Goal: Task Accomplishment & Management: Use online tool/utility

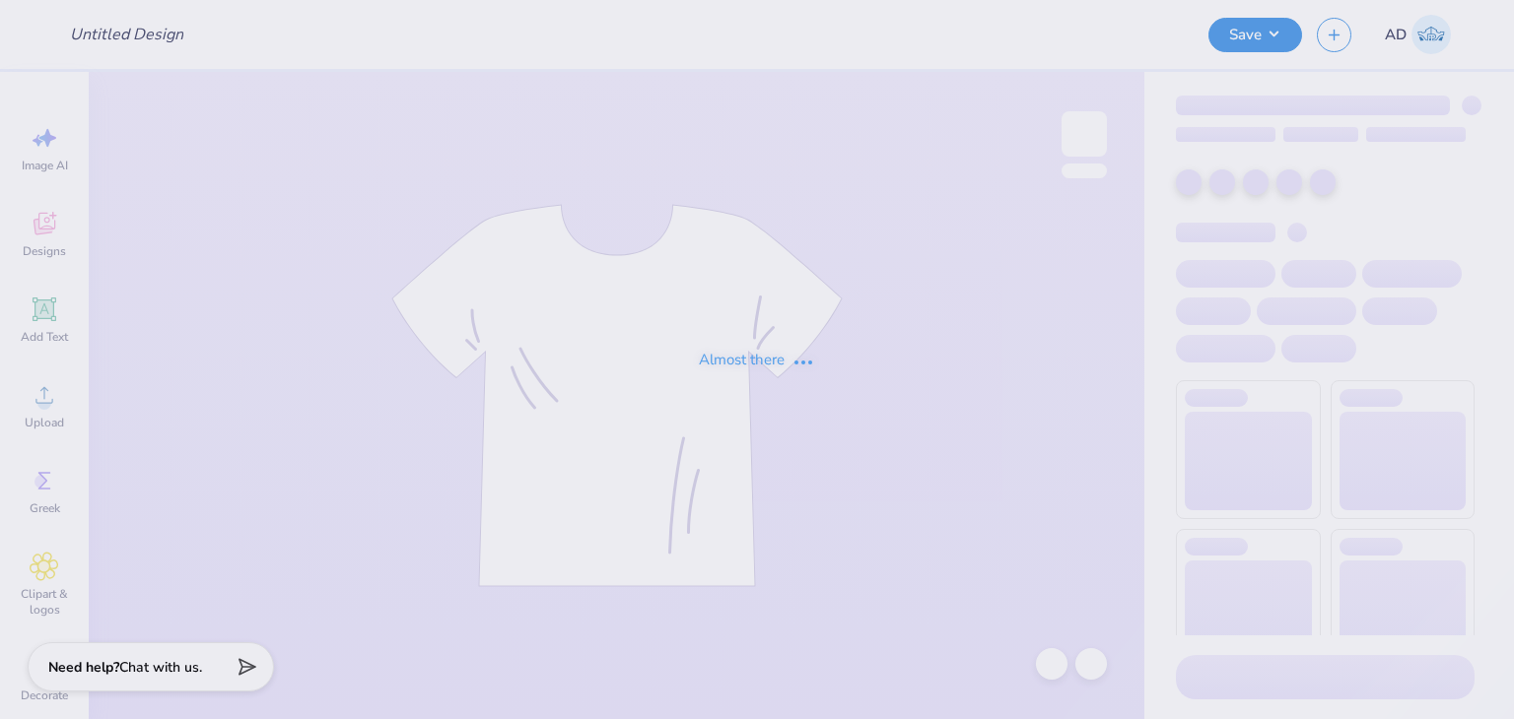
type input "MUSC Dent"
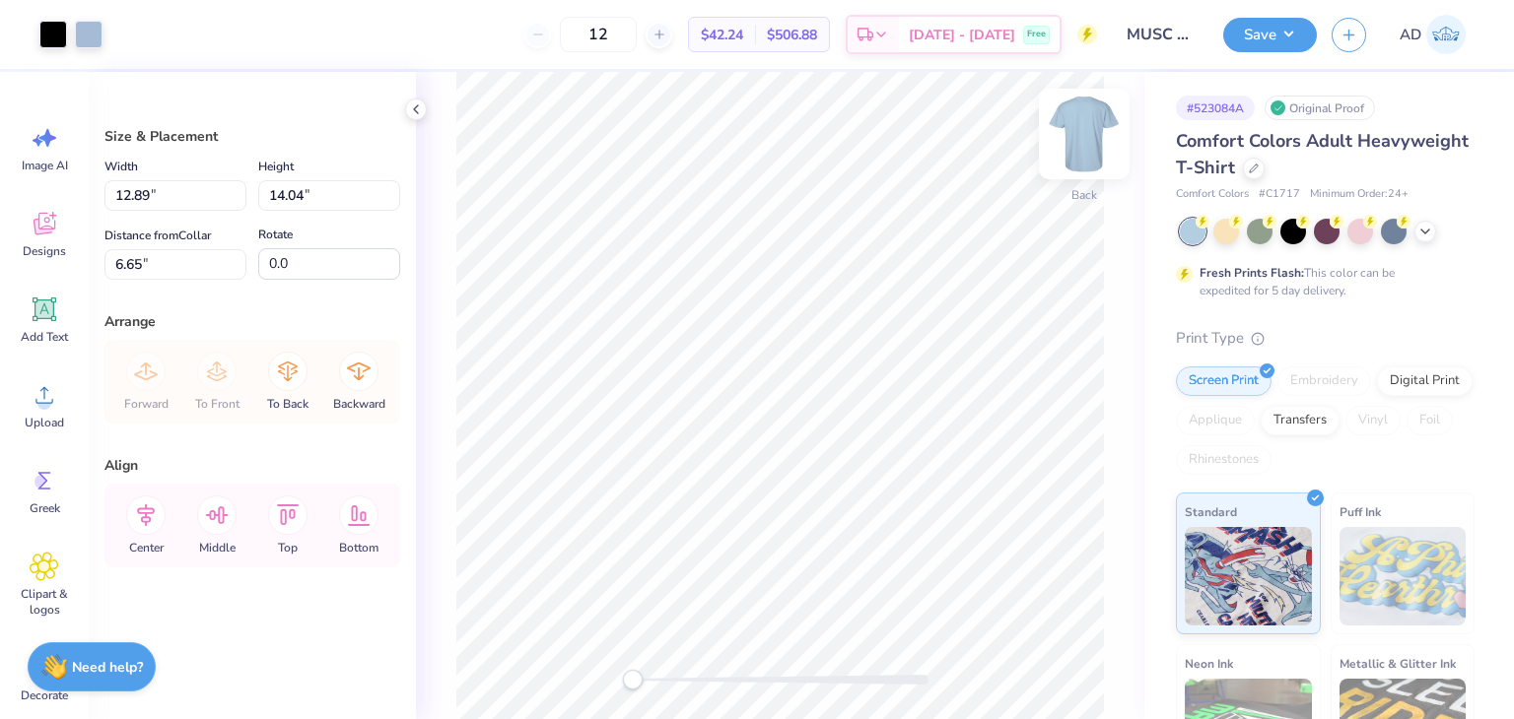
click at [1080, 126] on img at bounding box center [1084, 134] width 79 height 79
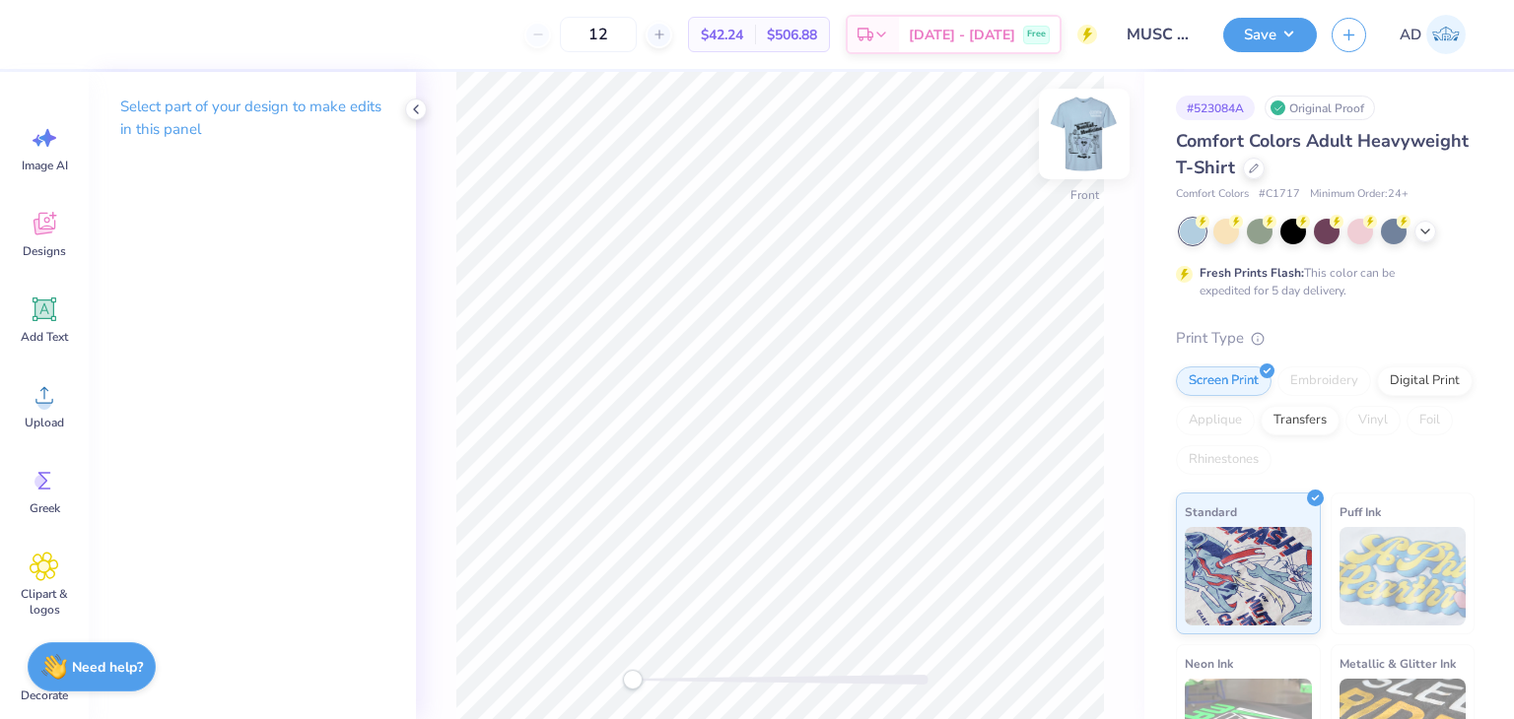
click at [1087, 131] on img at bounding box center [1084, 134] width 79 height 79
click at [160, 29] on div at bounding box center [160, 33] width 28 height 28
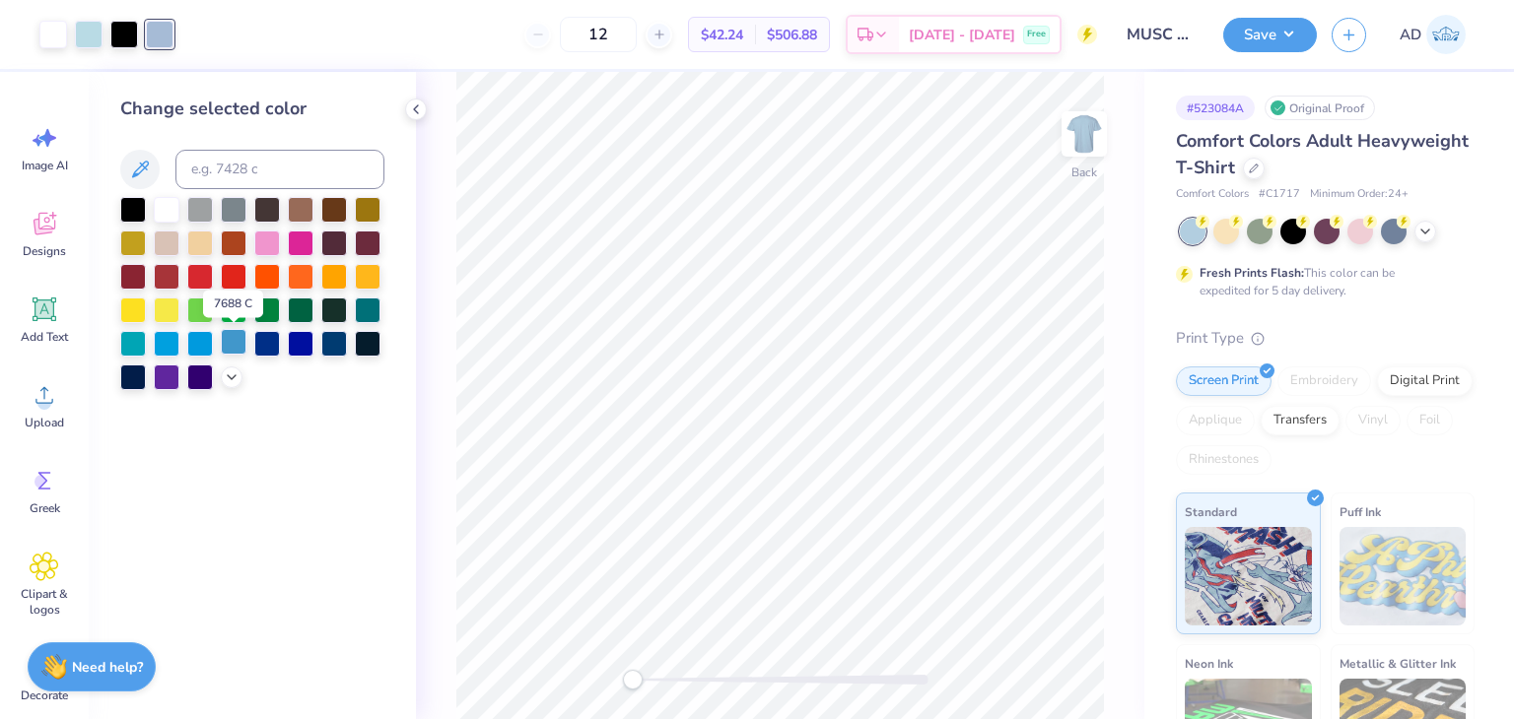
click at [233, 347] on div at bounding box center [234, 342] width 26 height 26
click at [224, 374] on icon at bounding box center [232, 376] width 16 height 16
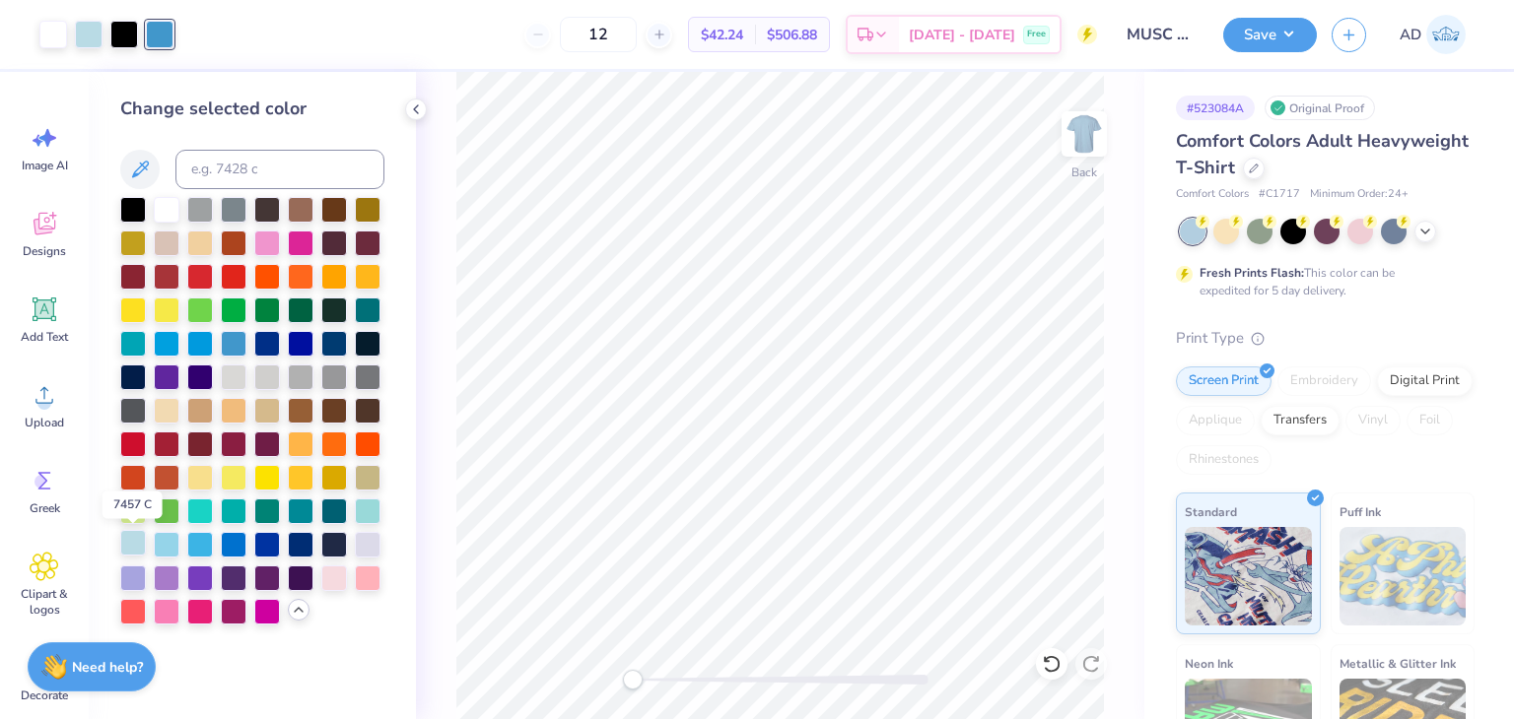
click at [133, 546] on div at bounding box center [133, 543] width 26 height 26
drag, startPoint x: 160, startPoint y: 546, endPoint x: 182, endPoint y: 545, distance: 22.7
click at [162, 546] on div at bounding box center [167, 545] width 26 height 26
click at [187, 542] on div at bounding box center [200, 543] width 26 height 26
click at [367, 507] on div at bounding box center [368, 510] width 26 height 26
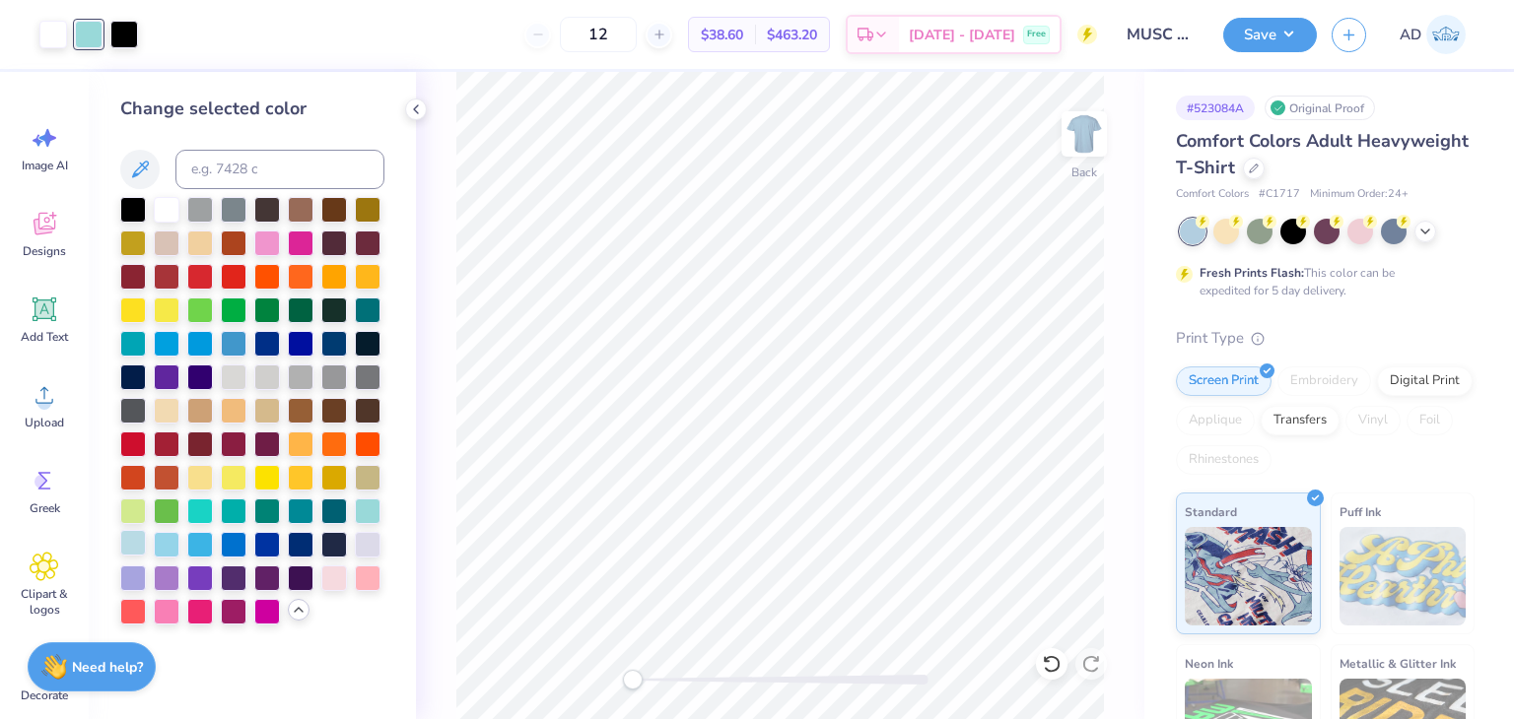
click at [135, 543] on div at bounding box center [133, 543] width 26 height 26
click at [158, 542] on div at bounding box center [167, 543] width 26 height 26
click at [170, 218] on div at bounding box center [167, 208] width 26 height 26
click at [172, 547] on div at bounding box center [167, 543] width 26 height 26
click at [129, 545] on div at bounding box center [133, 543] width 26 height 26
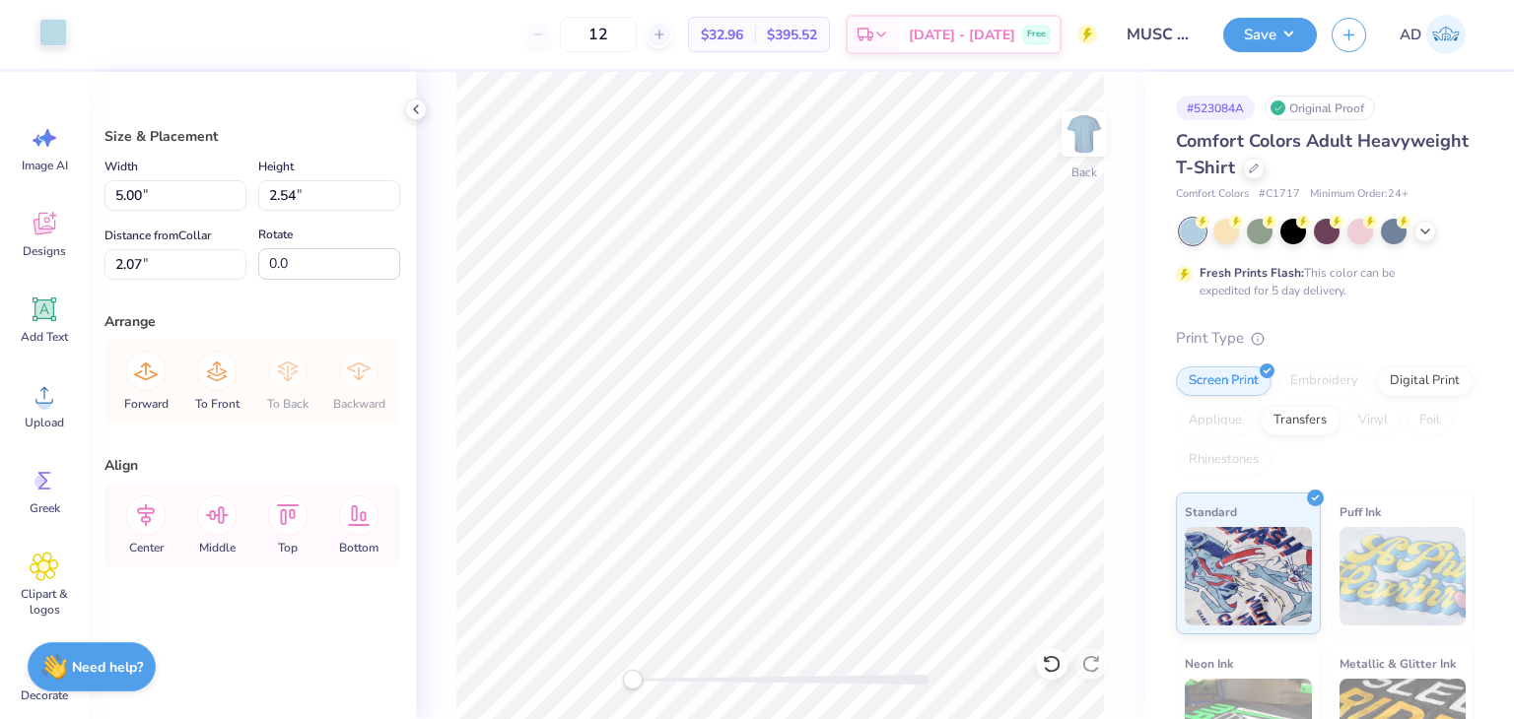
click at [65, 32] on div at bounding box center [53, 33] width 28 height 28
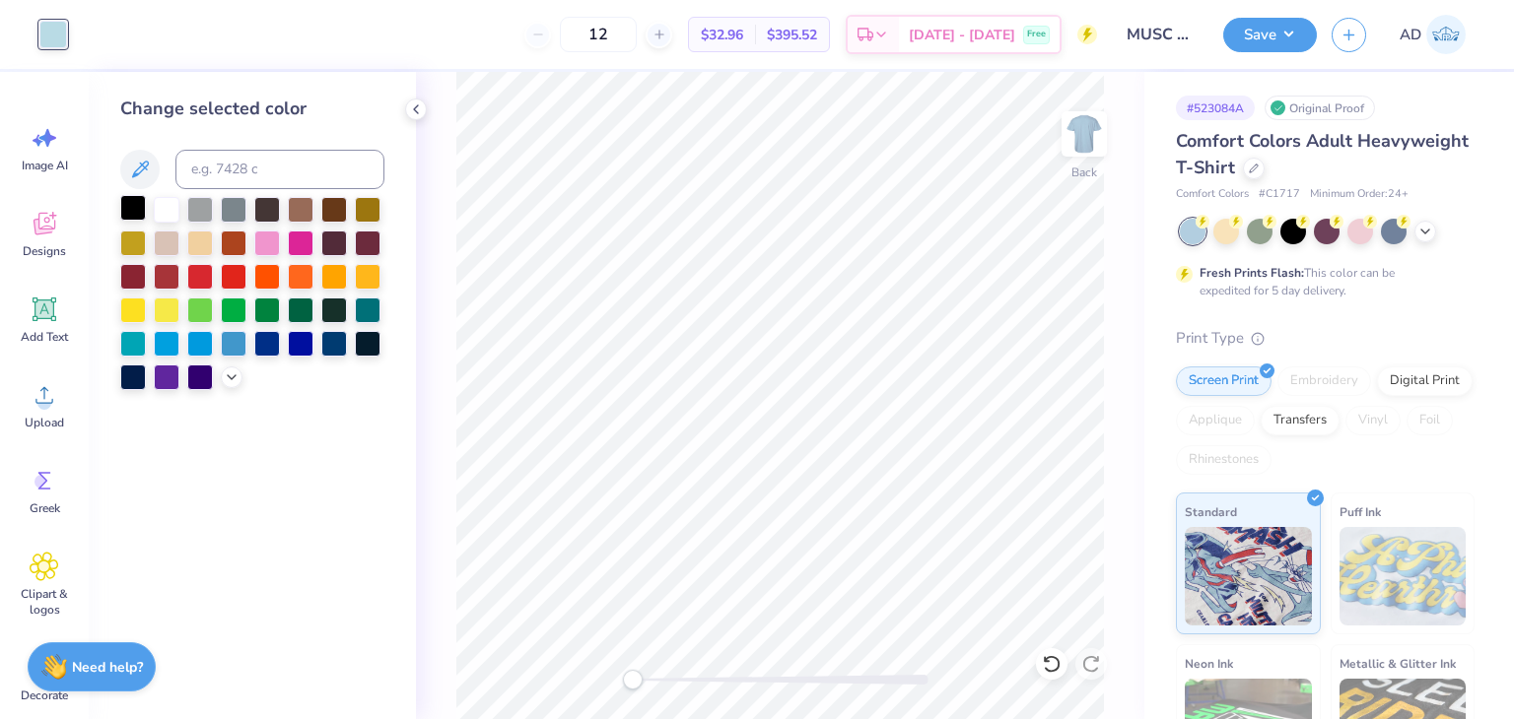
click at [130, 210] on div at bounding box center [133, 208] width 26 height 26
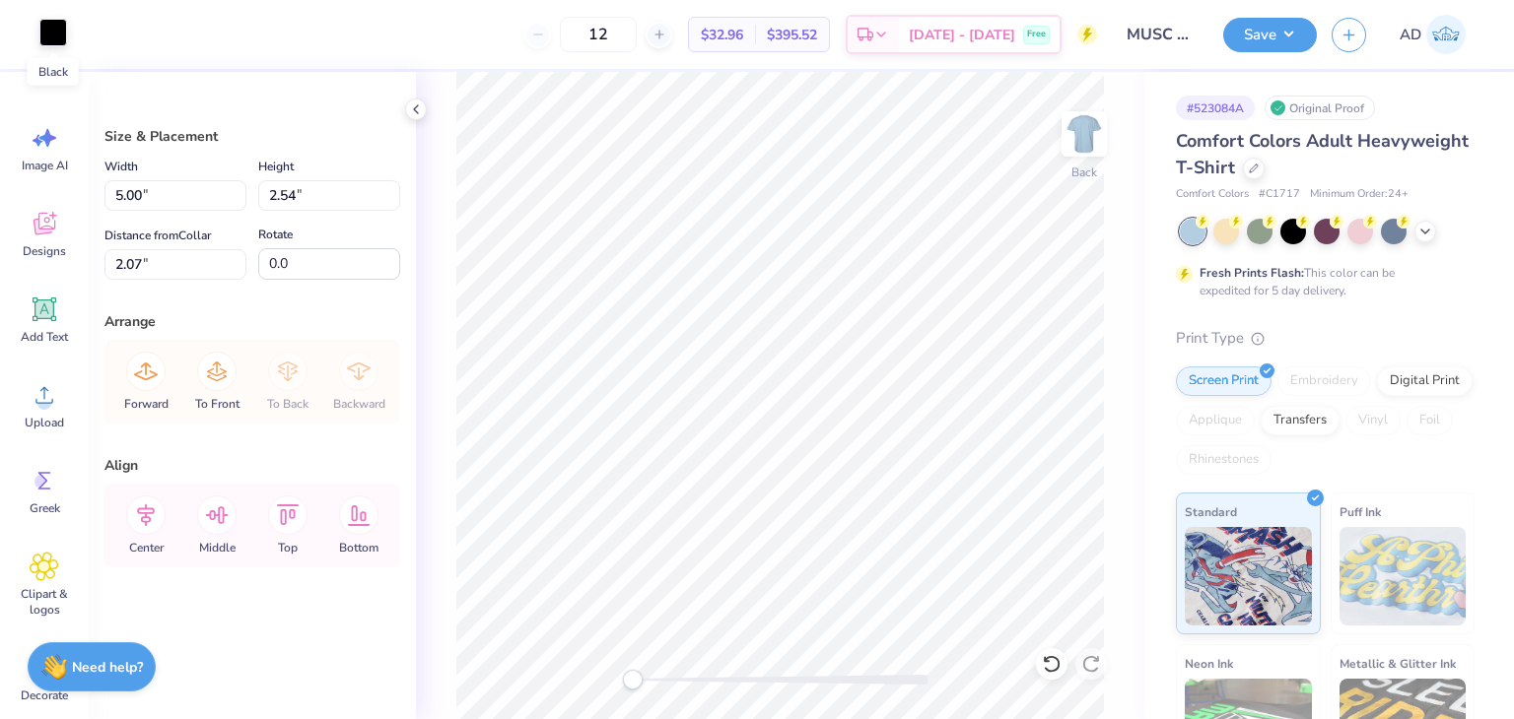
click at [57, 32] on div at bounding box center [53, 33] width 28 height 28
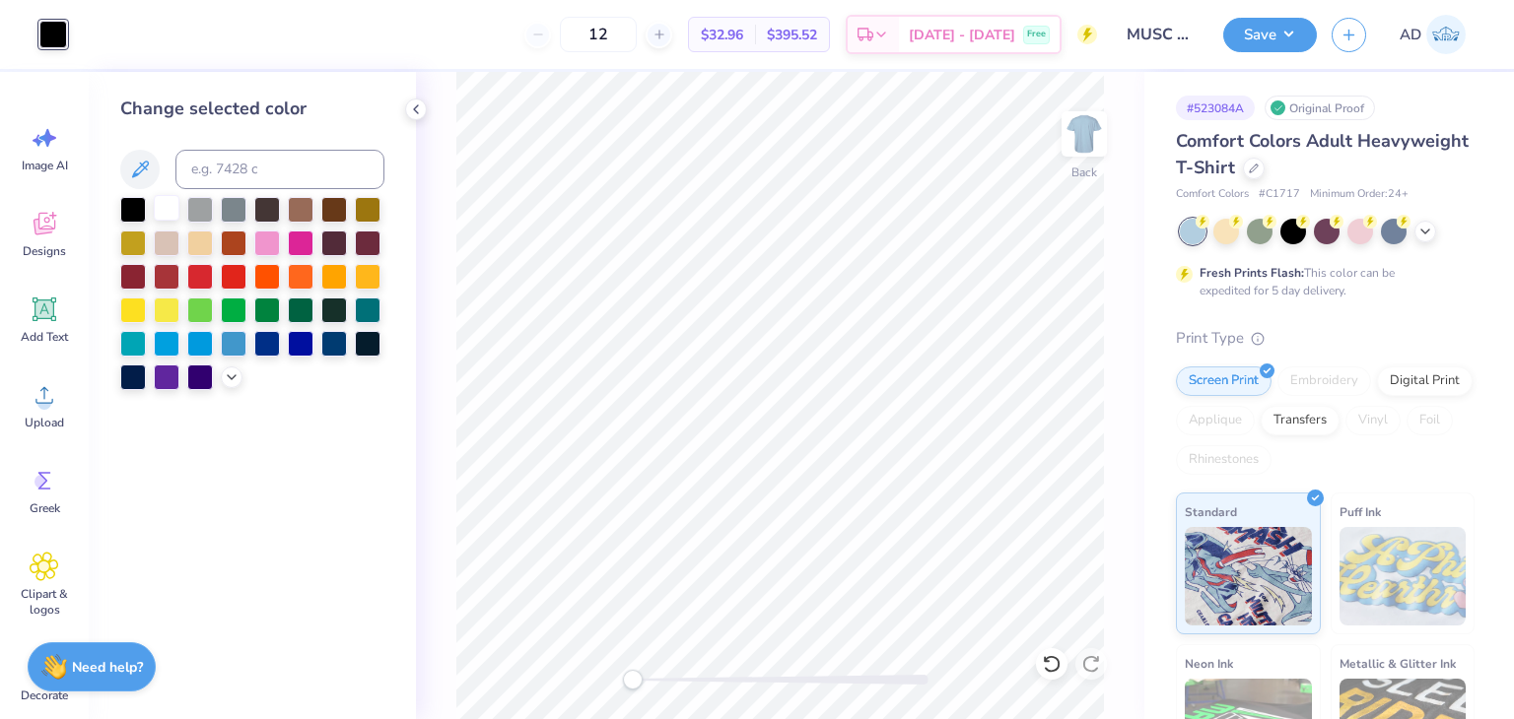
click at [167, 202] on div at bounding box center [167, 208] width 26 height 26
